Goal: Transaction & Acquisition: Purchase product/service

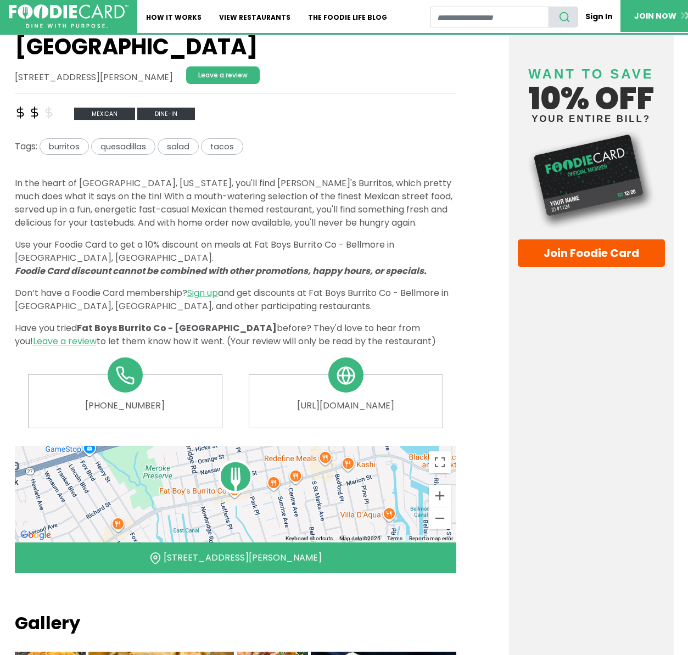
scroll to position [301, 0]
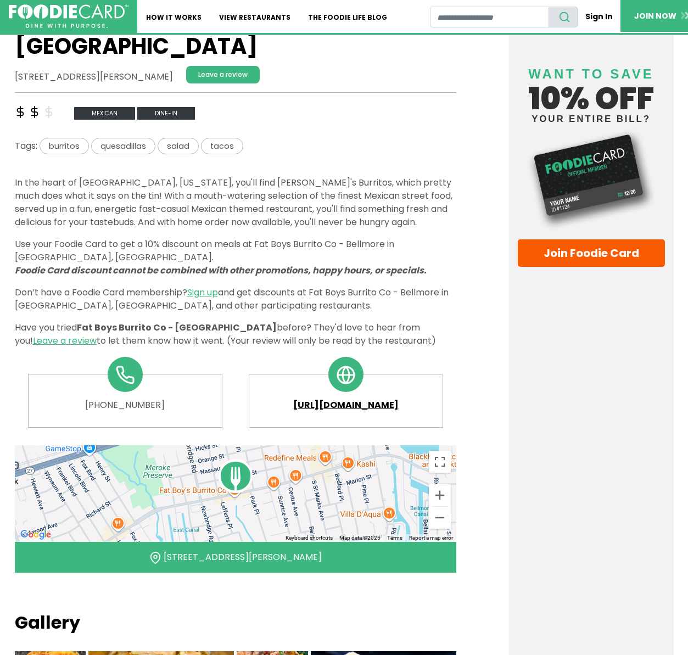
click at [358, 398] on link "[URL][DOMAIN_NAME]" at bounding box center [346, 404] width 176 height 13
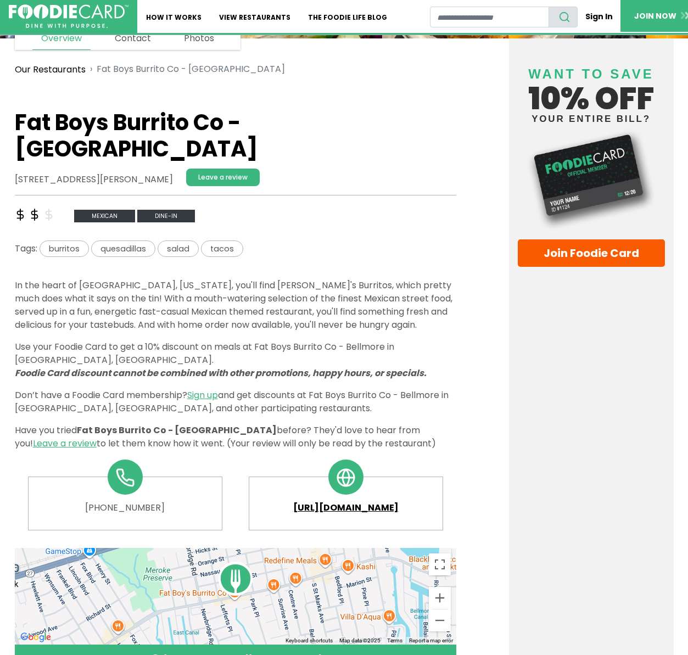
scroll to position [152, 0]
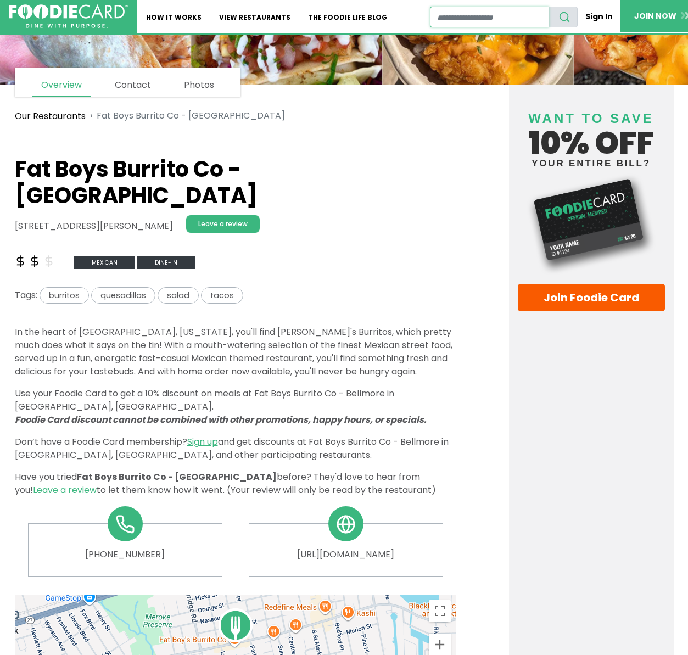
click at [481, 18] on input "restaurant search" at bounding box center [489, 17] width 119 height 21
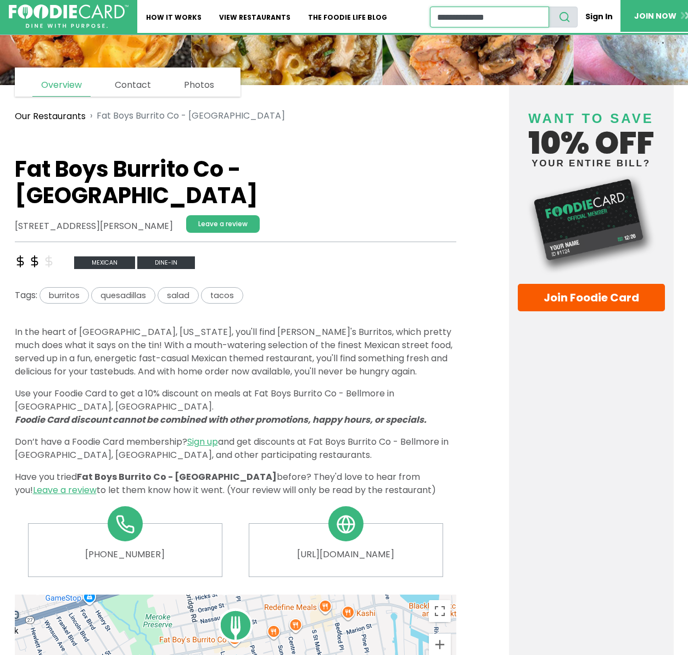
type input "**********"
click at [548, 7] on button "search" at bounding box center [562, 17] width 29 height 21
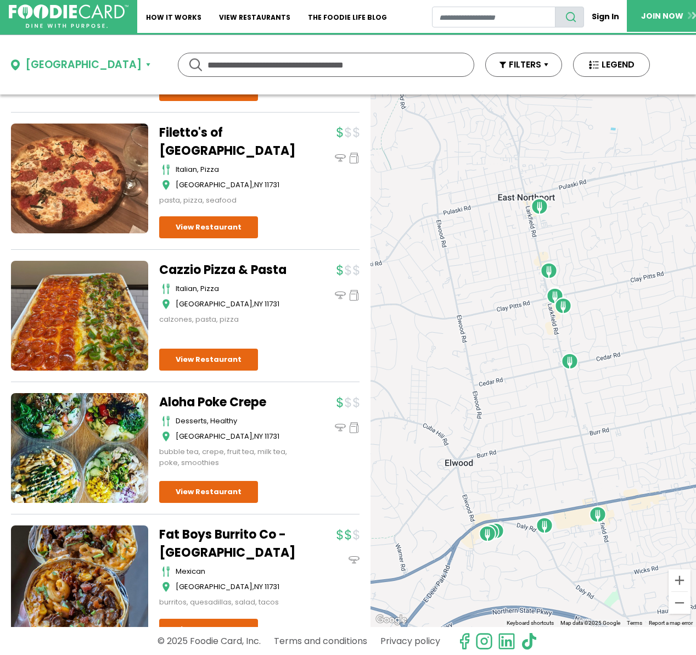
scroll to position [1248, 0]
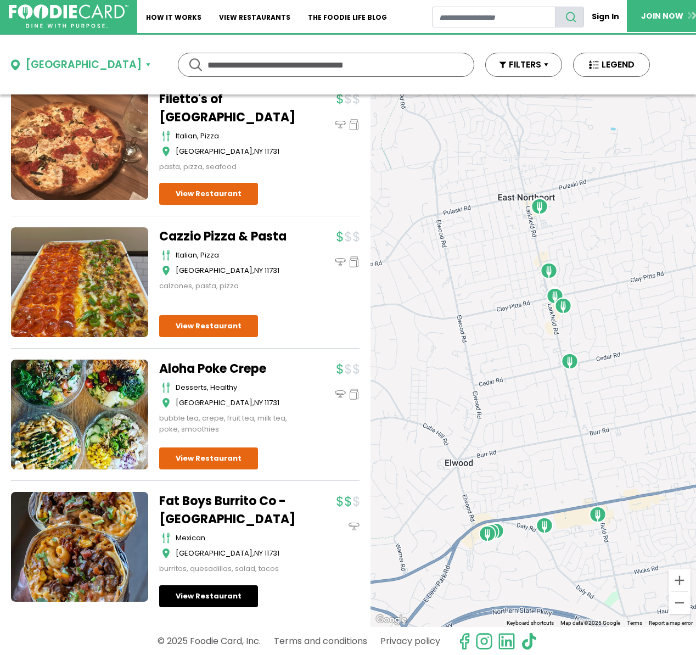
click at [200, 591] on link "View Restaurant" at bounding box center [208, 596] width 99 height 22
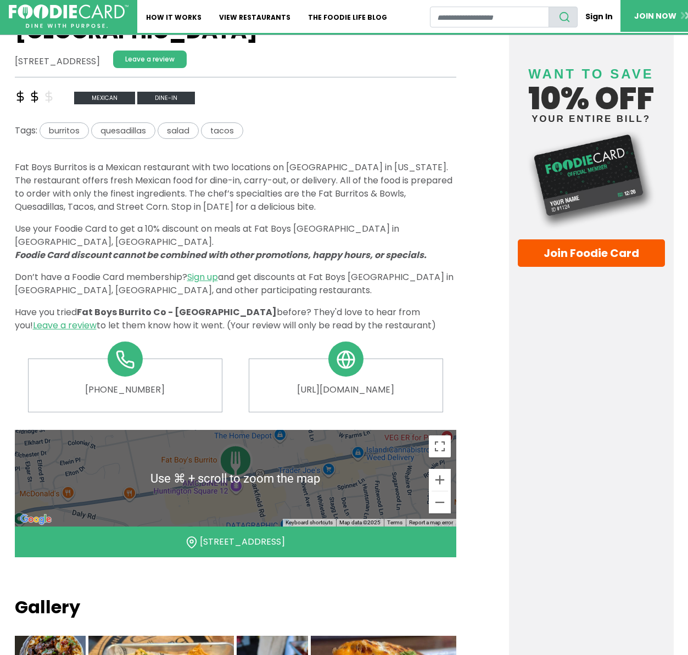
scroll to position [317, 0]
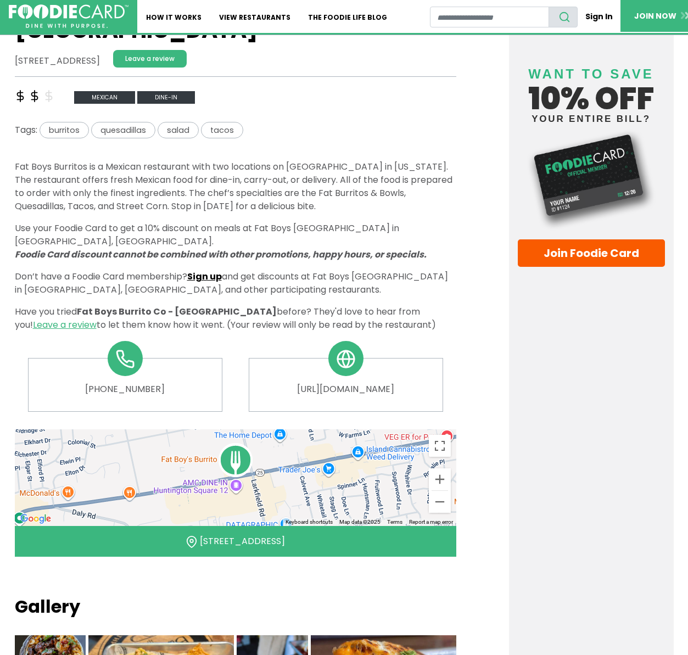
click at [211, 270] on link "Sign up" at bounding box center [204, 276] width 35 height 13
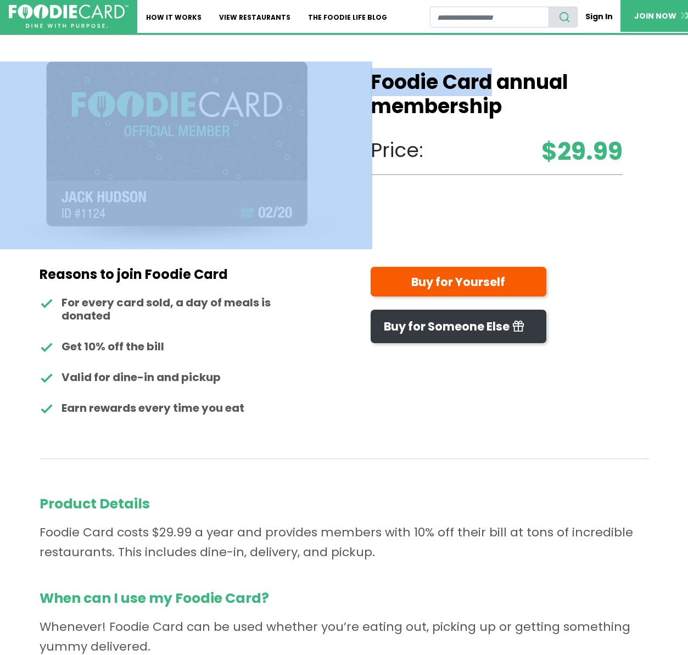
drag, startPoint x: 491, startPoint y: 81, endPoint x: 385, endPoint y: 76, distance: 105.5
click at [335, 75] on div "Foodie Card annual membership $29.99 Price: Reasons to join Foodie Card For eve…" at bounding box center [344, 543] width 609 height 1016
copy div "Foodie Card"
